Goal: Task Accomplishment & Management: Complete application form

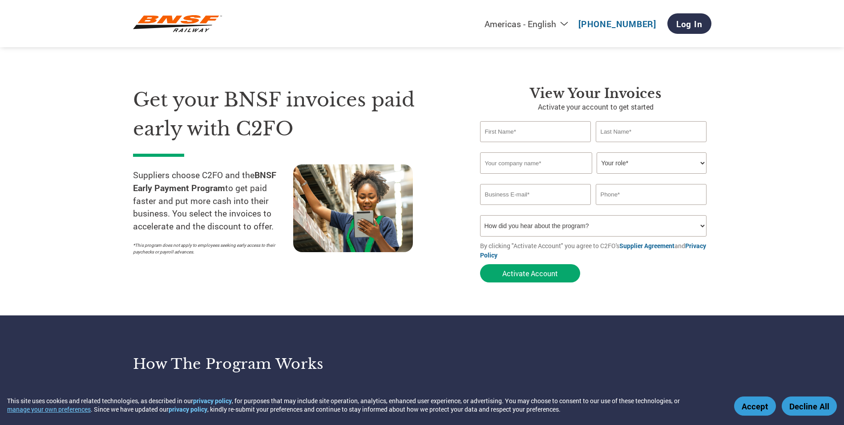
click at [510, 130] on input "text" at bounding box center [535, 131] width 111 height 21
type input "[PERSON_NAME]"
type input "Apex Shear Blades"
type input "[PERSON_NAME][EMAIL_ADDRESS][DOMAIN_NAME]"
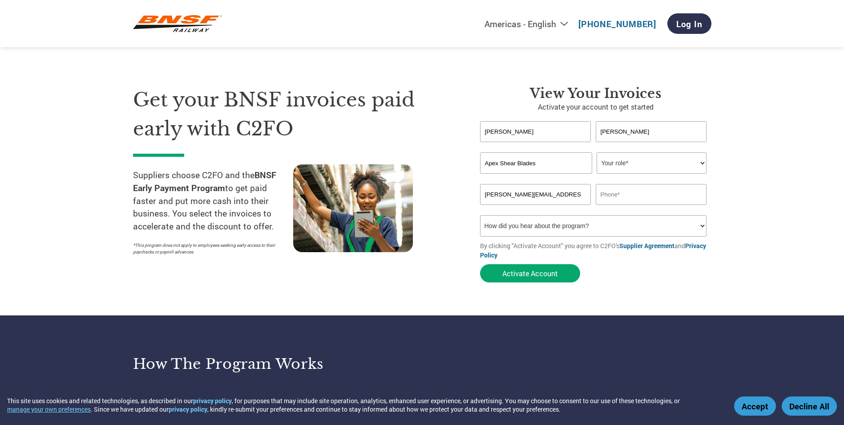
type input "2182699648"
type input "[PERSON_NAME]"
click at [449, 148] on div "Get your BNSF invoices paid early with C2FO Suppliers choose C2FO and the BNSF …" at bounding box center [300, 185] width 334 height 201
click at [676, 164] on select "Your role* CFO Controller Credit Manager Finance Director Treasurer CEO Preside…" at bounding box center [652, 162] width 110 height 21
select select "PRESIDENT"
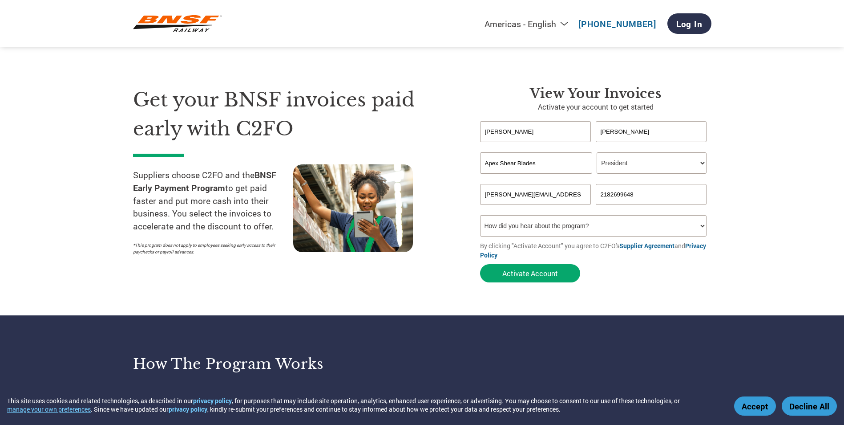
click at [597, 152] on select "Your role* CFO Controller Credit Manager Finance Director Treasurer CEO Preside…" at bounding box center [652, 162] width 110 height 21
click at [538, 228] on select "How did you hear about the program? Received a letter Email Social Media Online…" at bounding box center [593, 225] width 227 height 21
select select "Email"
click at [480, 215] on select "How did you hear about the program? Received a letter Email Social Media Online…" at bounding box center [593, 225] width 227 height 21
click at [524, 275] on button "Activate Account" at bounding box center [530, 273] width 100 height 18
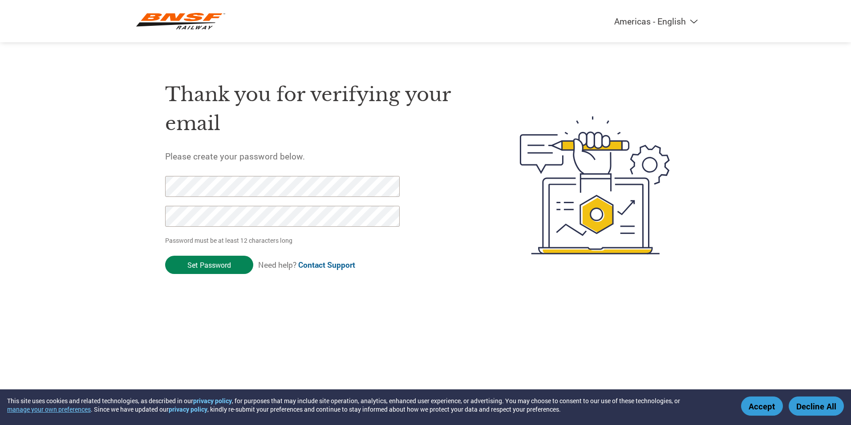
click at [210, 260] on input "Set Password" at bounding box center [209, 264] width 88 height 18
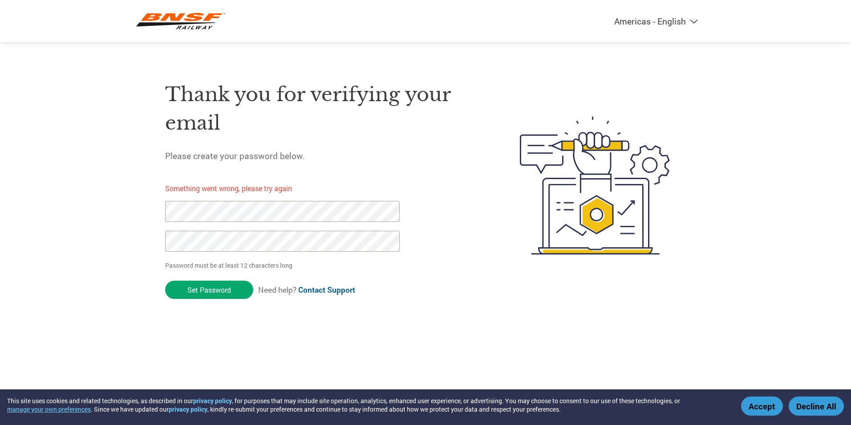
click at [109, 203] on div "Americas - English Américas - Español Américas - Português Amériques - Français…" at bounding box center [425, 149] width 851 height 299
click at [102, 224] on div "Americas - English Américas - Español Américas - Português Amériques - Français…" at bounding box center [425, 149] width 851 height 299
click at [118, 240] on div "Americas - English Américas - Español Américas - Português Amériques - Français…" at bounding box center [425, 149] width 851 height 299
click at [148, 294] on div "Thank you for verifying your email Please create your password below. Something…" at bounding box center [425, 185] width 579 height 236
click at [184, 291] on input "Set Password" at bounding box center [209, 289] width 88 height 18
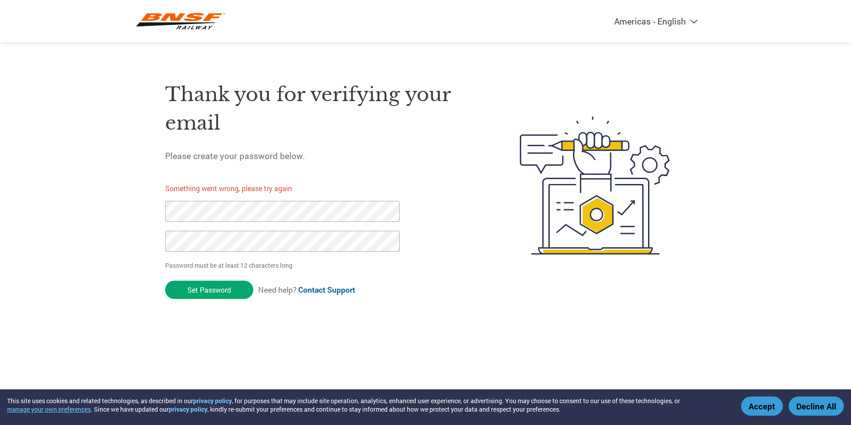
click at [113, 218] on div "Americas - English Américas - Español Américas - Português Amériques - Français…" at bounding box center [425, 149] width 851 height 299
click at [143, 233] on div "Thank you for verifying your email Please create your password below. Something…" at bounding box center [425, 185] width 579 height 236
click at [131, 237] on div "Americas - English Américas - Español Américas - Português Amériques - Français…" at bounding box center [425, 149] width 851 height 299
click at [112, 208] on div "Americas - English Américas - Español Américas - Português Amériques - Français…" at bounding box center [425, 149] width 851 height 299
click at [138, 234] on div "Thank you for verifying your email Please create your password below. Something…" at bounding box center [425, 185] width 579 height 236
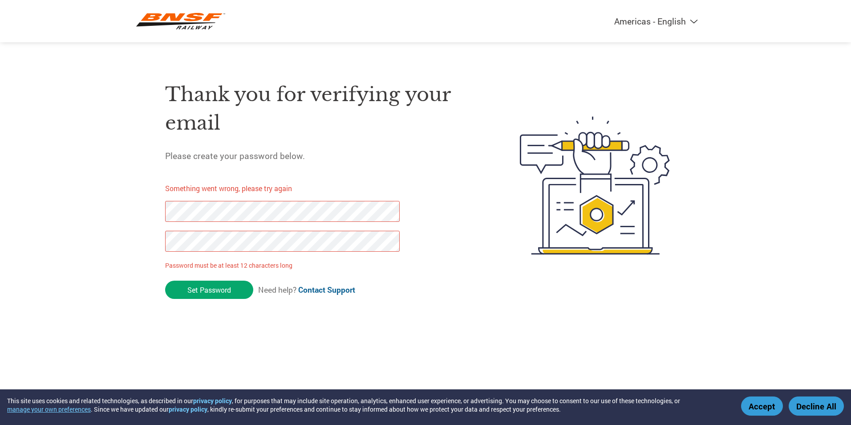
click at [105, 236] on div "Americas - English Américas - Español Américas - Português Amériques - Français…" at bounding box center [425, 149] width 851 height 299
click at [176, 293] on input "Set Password" at bounding box center [209, 289] width 88 height 18
click at [824, 411] on button "Decline All" at bounding box center [816, 405] width 55 height 19
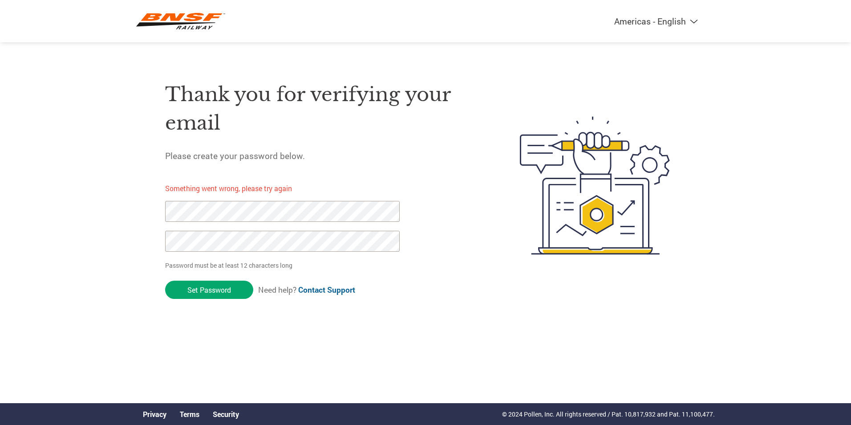
drag, startPoint x: 450, startPoint y: 254, endPoint x: 439, endPoint y: 255, distance: 11.2
click at [450, 254] on div "Thank you for verifying your email Please create your password below. Something…" at bounding box center [321, 185] width 312 height 236
click at [77, 236] on div "Americas - English Américas - Español Américas - Português Amériques - Français…" at bounding box center [425, 149] width 851 height 299
click at [164, 291] on div "Thank you for verifying your email Please create your password below. Something…" at bounding box center [425, 185] width 579 height 236
click at [170, 292] on input "Set Password" at bounding box center [209, 289] width 88 height 18
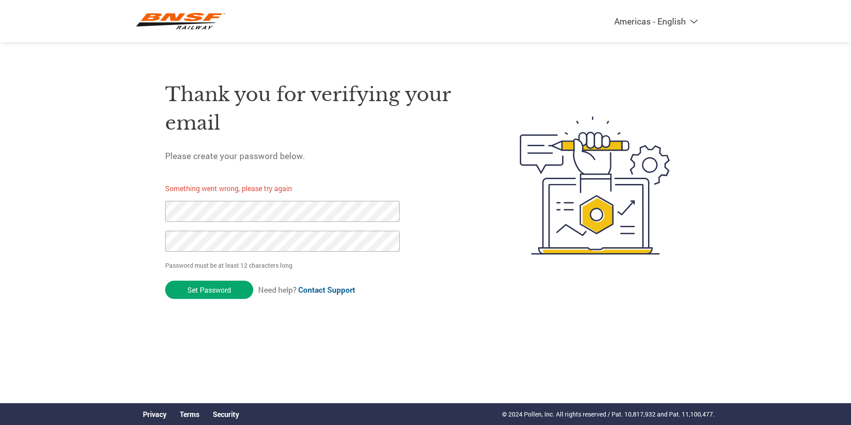
click at [331, 290] on link "Contact Support" at bounding box center [326, 289] width 57 height 10
click at [695, 21] on select "Americas - English Américas - Español Américas - Português Amériques - Français…" at bounding box center [601, 21] width 206 height 11
click at [427, 166] on div "Thank you for verifying your email Please create your password below. Something…" at bounding box center [321, 185] width 312 height 236
